Goal: Information Seeking & Learning: Learn about a topic

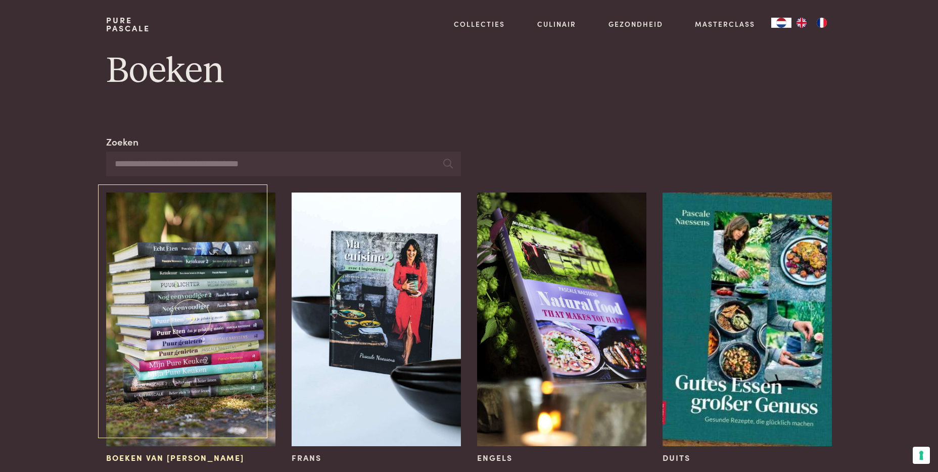
click at [149, 335] on img at bounding box center [190, 320] width 169 height 254
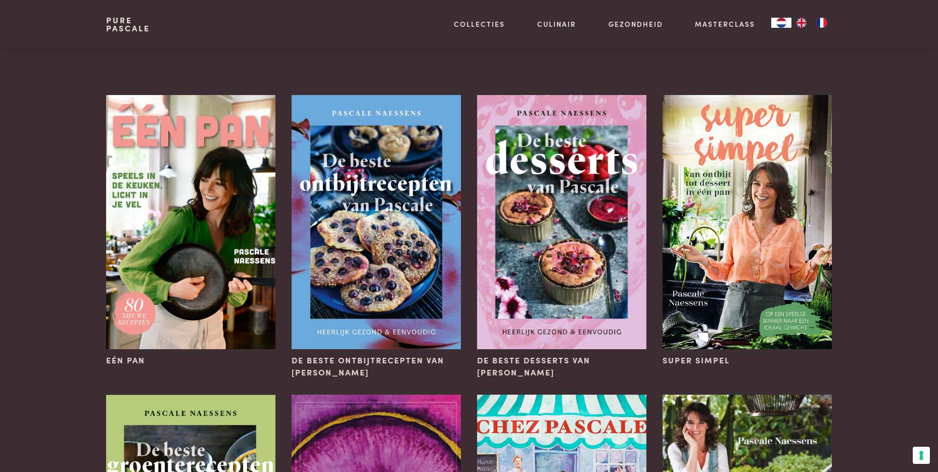
scroll to position [40, 0]
click at [185, 211] on img at bounding box center [190, 221] width 169 height 254
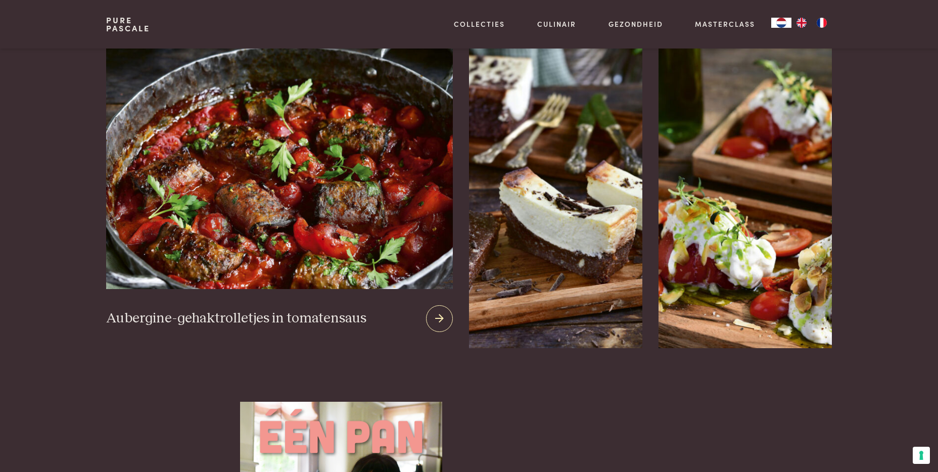
scroll to position [1302, 0]
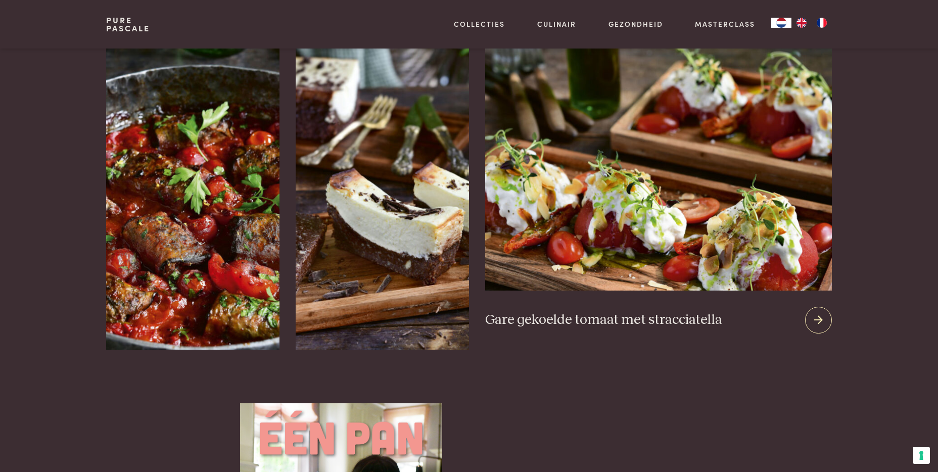
click at [811, 307] on div at bounding box center [818, 320] width 27 height 27
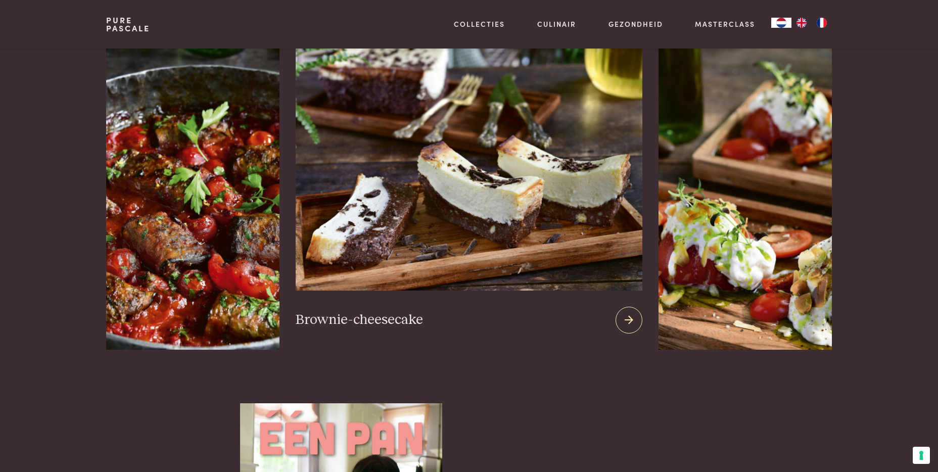
click at [528, 205] on img at bounding box center [469, 168] width 347 height 244
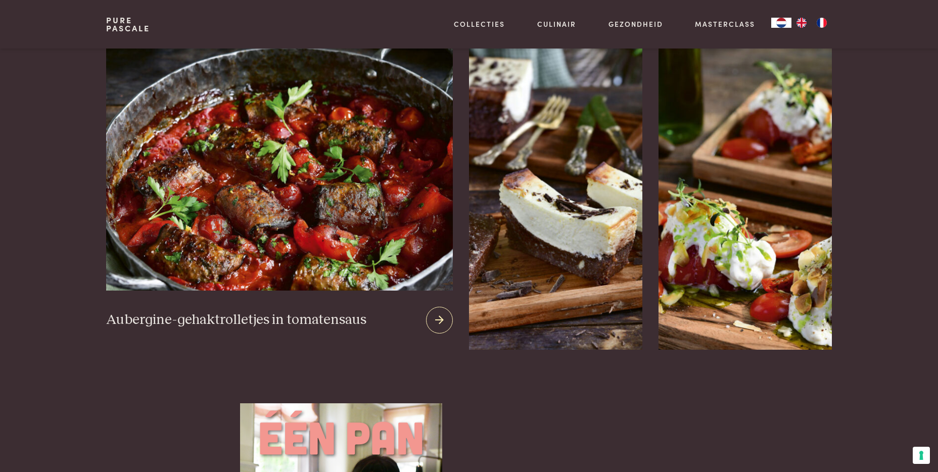
click at [279, 203] on img at bounding box center [279, 168] width 347 height 244
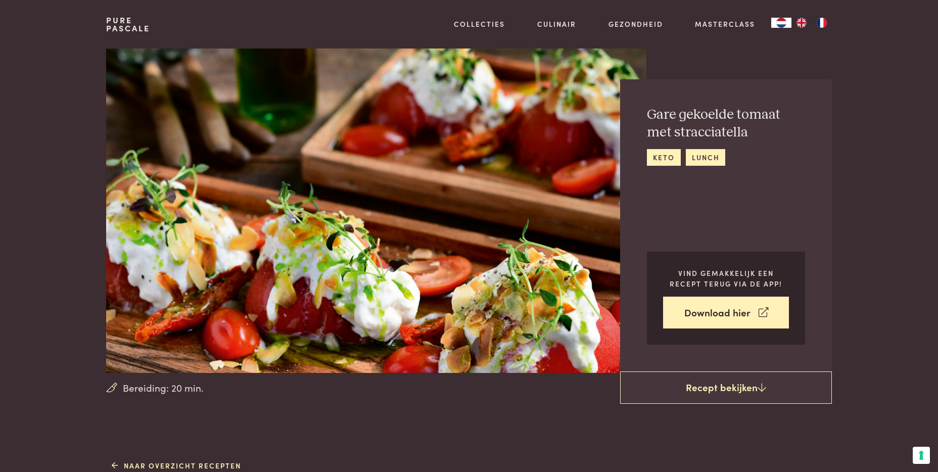
click at [816, 304] on div "Gare gekoelde tomaat met stracciatella keto lunch Vind gemakkelijk een recept t…" at bounding box center [726, 225] width 212 height 292
click at [203, 464] on link "Naar overzicht recepten" at bounding box center [177, 465] width 130 height 11
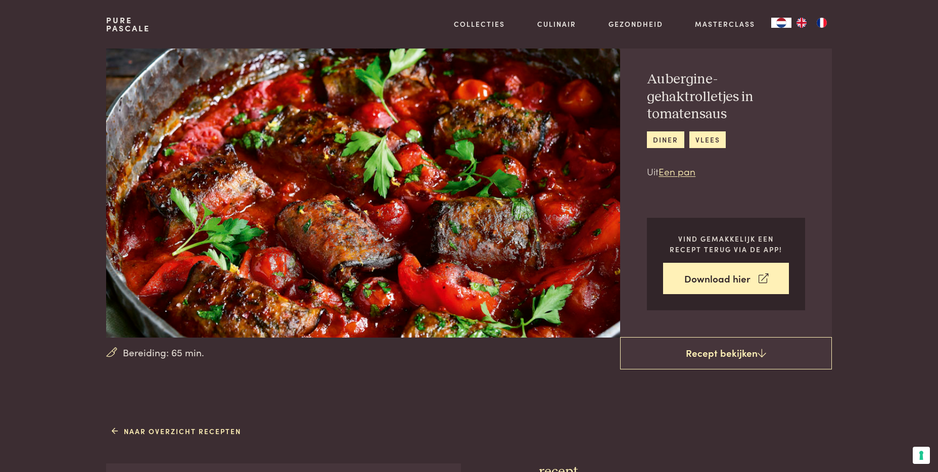
scroll to position [23, 0]
